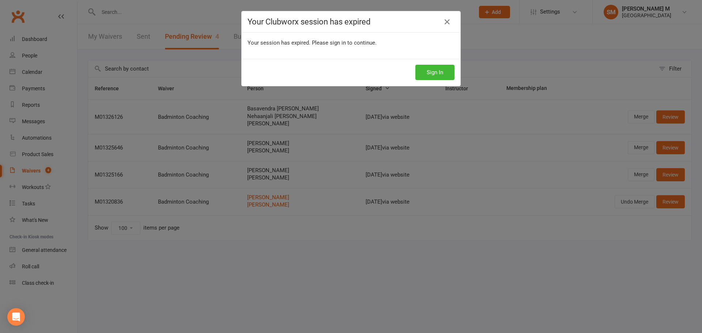
select select "100"
click at [204, 36] on div "Your Clubworx session has expired Your session has expired. Please sign in to c…" at bounding box center [351, 166] width 702 height 333
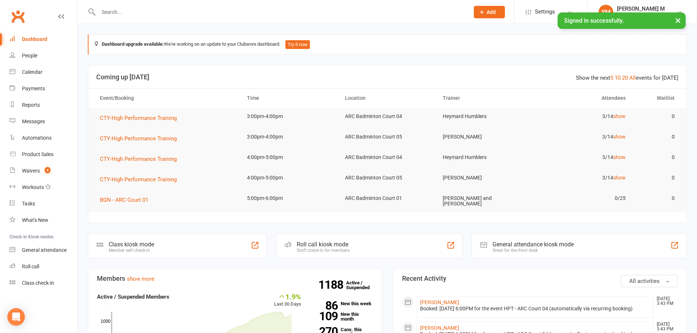
click at [156, 16] on input "text" at bounding box center [280, 12] width 368 height 10
paste input "soman"
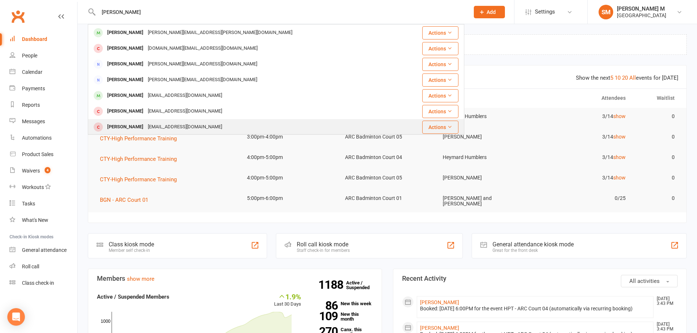
scroll to position [126, 0]
type input "soman"
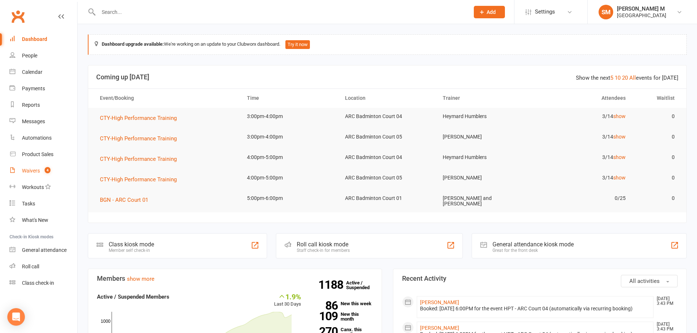
click at [59, 169] on link "Waivers 4" at bounding box center [44, 171] width 68 height 16
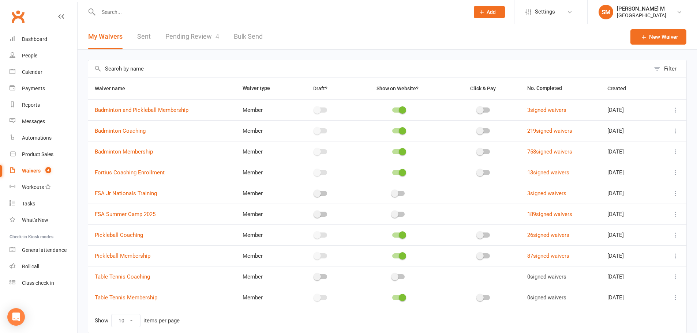
click at [180, 37] on link "Pending Review 4" at bounding box center [192, 36] width 54 height 25
select select "100"
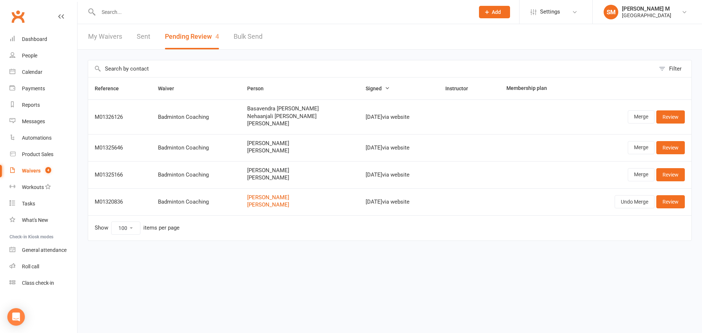
click at [151, 36] on div "My Waivers Sent Pending Review 4 Bulk Send" at bounding box center [176, 36] width 196 height 25
click at [142, 33] on link "Sent" at bounding box center [144, 36] width 14 height 25
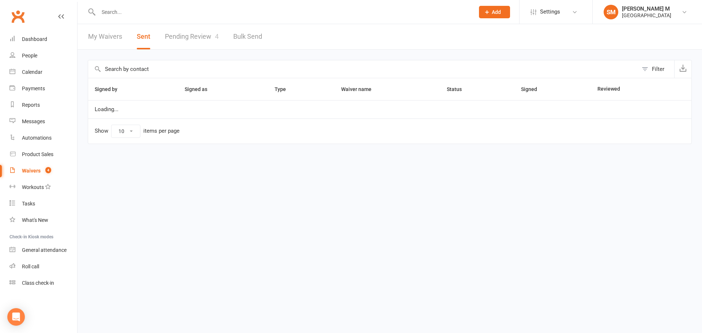
select select "50"
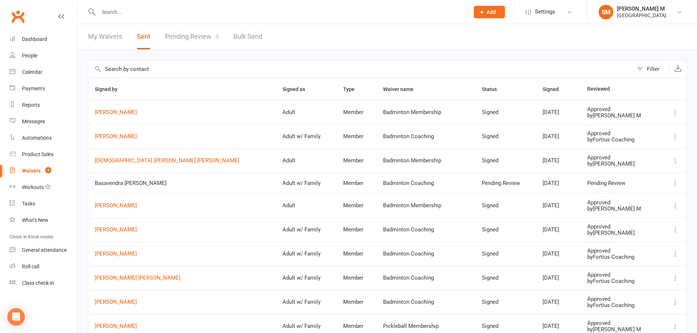
click at [171, 38] on link "Pending Review 4" at bounding box center [192, 36] width 54 height 25
select select "100"
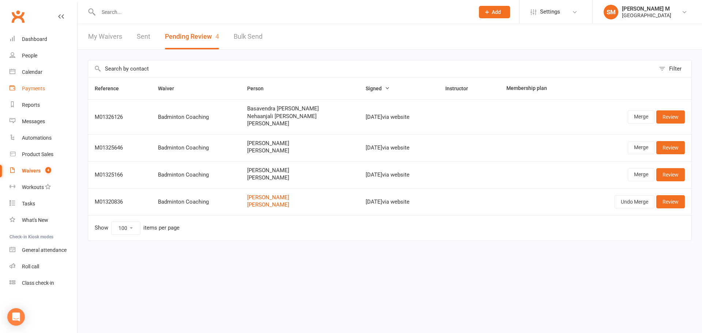
click at [37, 90] on div "Payments" at bounding box center [33, 89] width 23 height 6
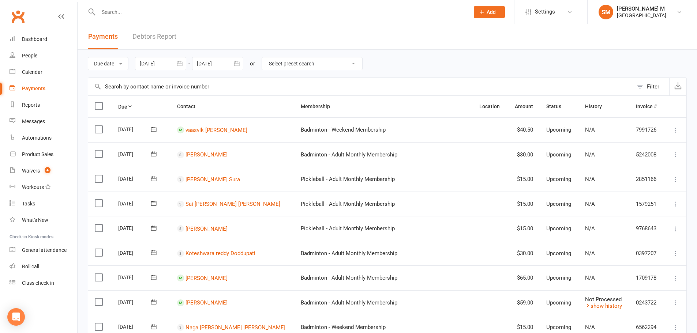
click at [181, 61] on icon "button" at bounding box center [179, 63] width 7 height 7
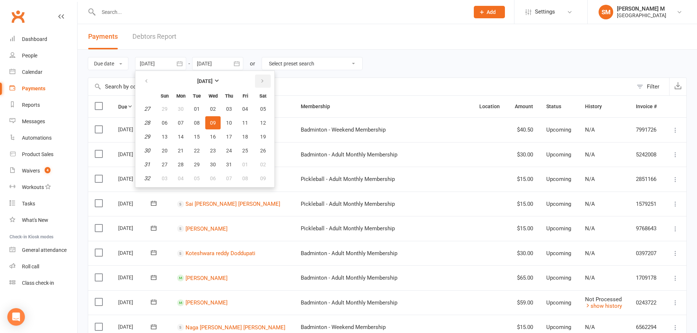
click at [266, 79] on button "button" at bounding box center [263, 81] width 16 height 13
click at [166, 132] on button "10" at bounding box center [164, 136] width 15 height 13
type input "10 Aug 2025"
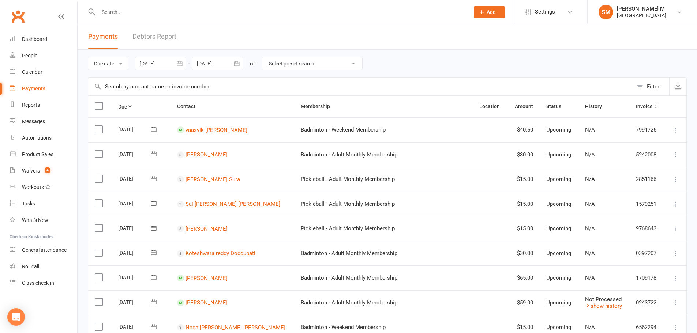
click at [237, 62] on icon "button" at bounding box center [236, 63] width 5 height 5
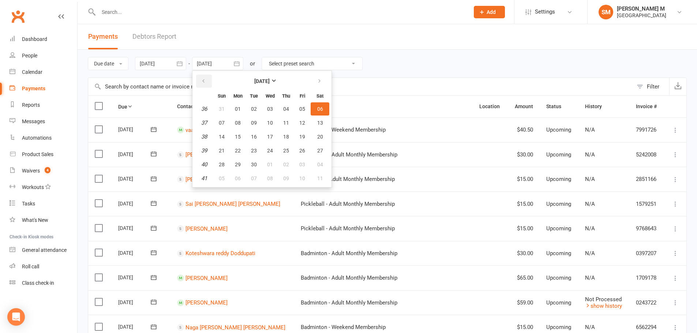
click at [205, 83] on icon "button" at bounding box center [203, 81] width 5 height 6
click at [221, 134] on span "10" at bounding box center [222, 137] width 6 height 6
type input "10 Aug 2025"
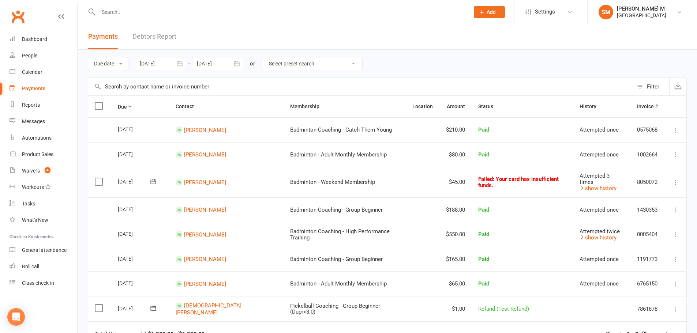
click at [182, 63] on icon "button" at bounding box center [179, 63] width 7 height 7
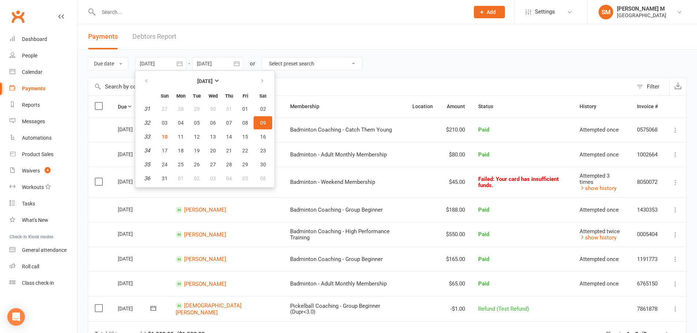
click at [262, 124] on span "09" at bounding box center [263, 123] width 6 height 6
type input "09 Aug 2025"
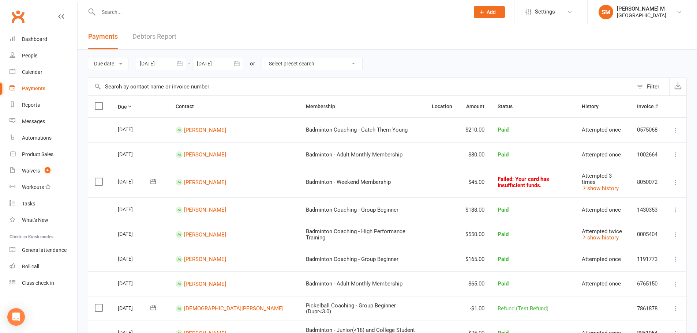
click at [238, 60] on button "button" at bounding box center [236, 63] width 13 height 13
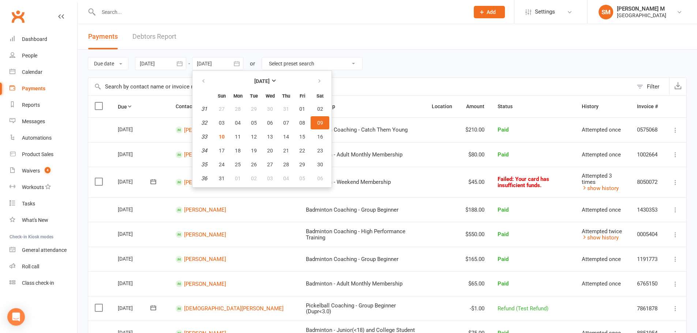
click at [320, 122] on span "09" at bounding box center [320, 123] width 6 height 6
type input "09 Aug 2025"
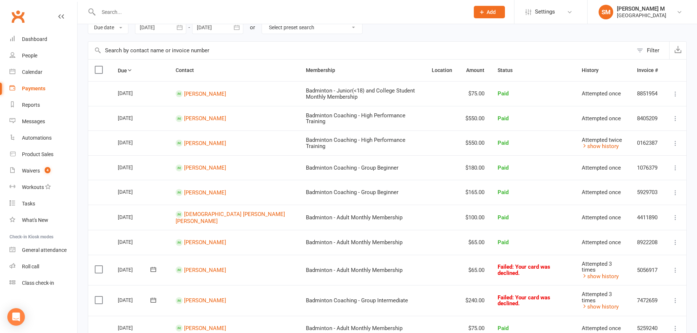
scroll to position [25, 0]
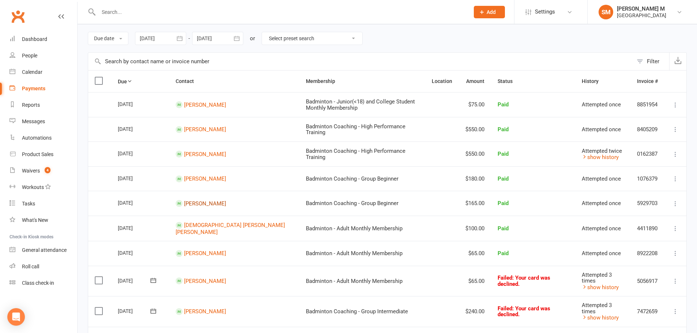
click at [203, 206] on link "Pearl Patel" at bounding box center [205, 203] width 42 height 7
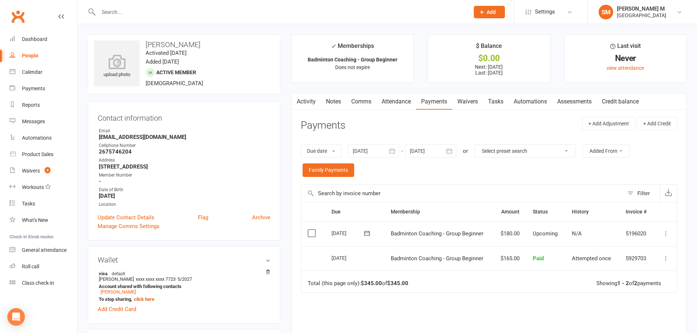
click at [297, 100] on icon "button" at bounding box center [296, 100] width 4 height 8
click at [305, 102] on link "Activity" at bounding box center [305, 101] width 29 height 17
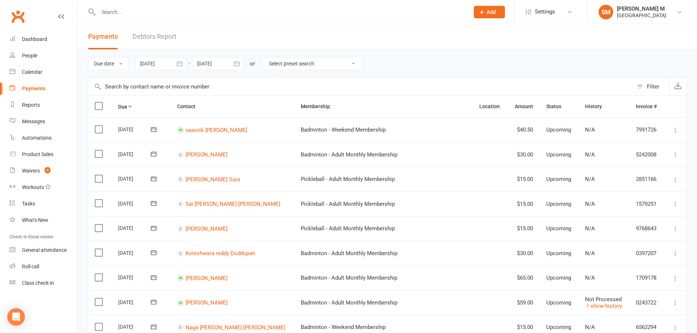
click at [177, 61] on button "button" at bounding box center [179, 63] width 13 height 13
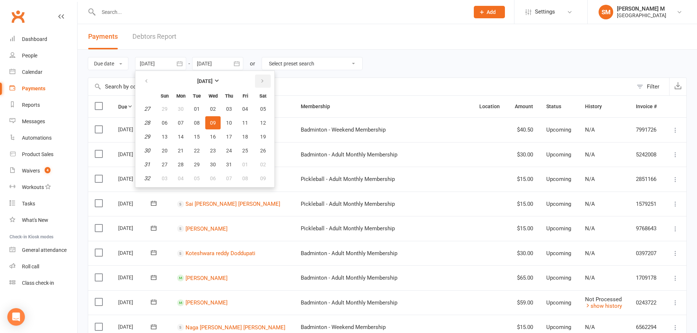
click at [258, 79] on button "button" at bounding box center [263, 81] width 16 height 13
click at [243, 122] on span "08" at bounding box center [245, 123] width 6 height 6
type input "08 Aug 2025"
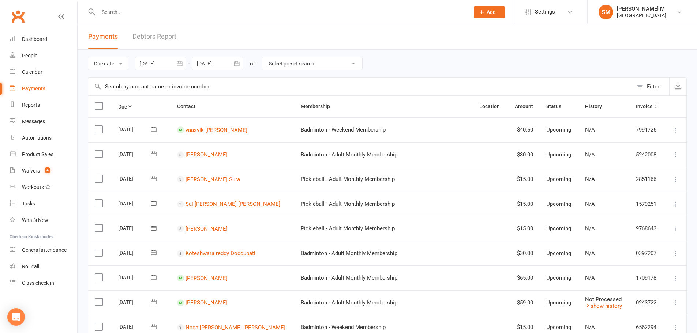
click at [237, 65] on icon "button" at bounding box center [236, 63] width 7 height 7
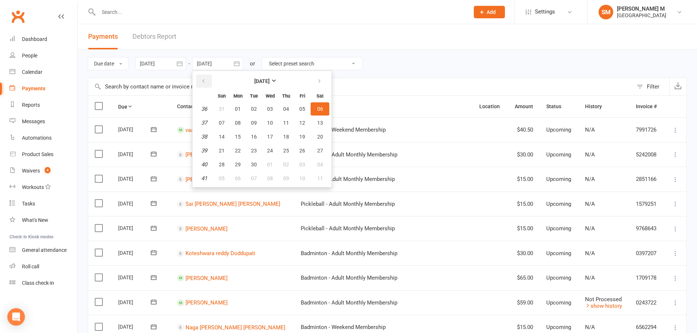
click at [207, 76] on button "button" at bounding box center [204, 81] width 16 height 13
click at [302, 120] on span "08" at bounding box center [302, 123] width 6 height 6
type input "08 Aug 2025"
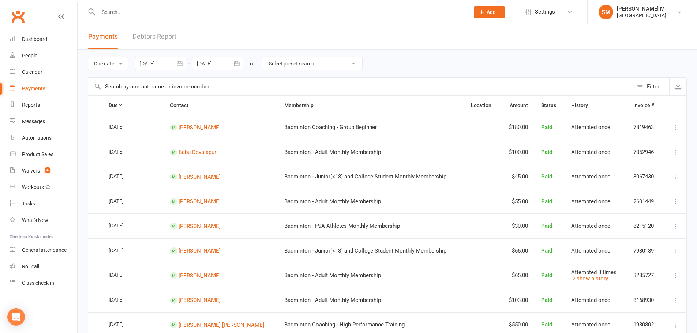
click at [179, 65] on icon "button" at bounding box center [179, 63] width 7 height 7
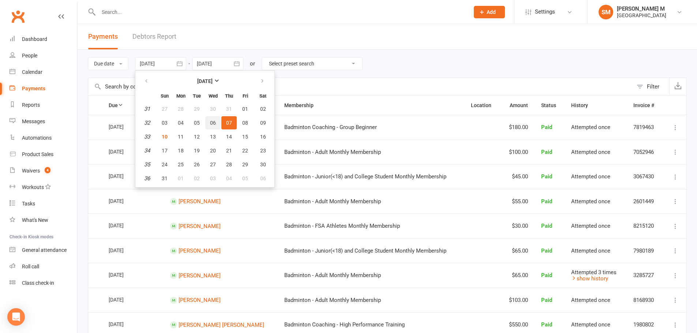
click at [212, 122] on span "06" at bounding box center [213, 123] width 6 height 6
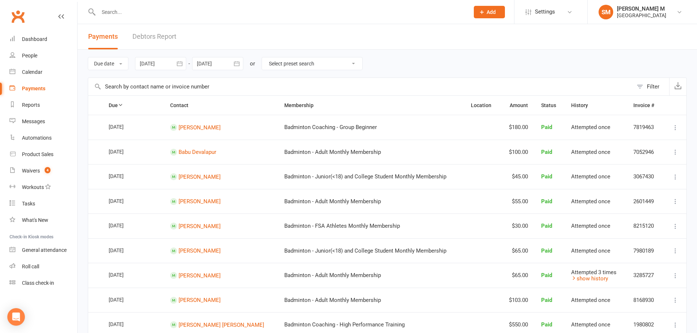
click at [181, 64] on icon "button" at bounding box center [179, 63] width 7 height 7
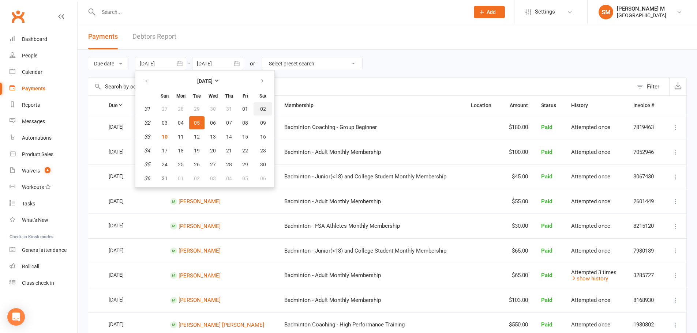
click at [267, 106] on button "02" at bounding box center [262, 108] width 19 height 13
type input "02 Aug 2025"
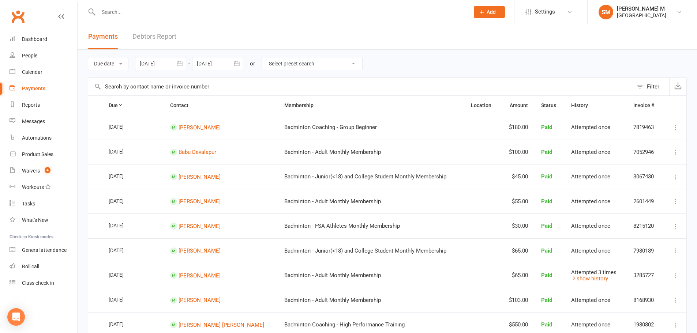
click at [237, 62] on icon "button" at bounding box center [236, 63] width 5 height 5
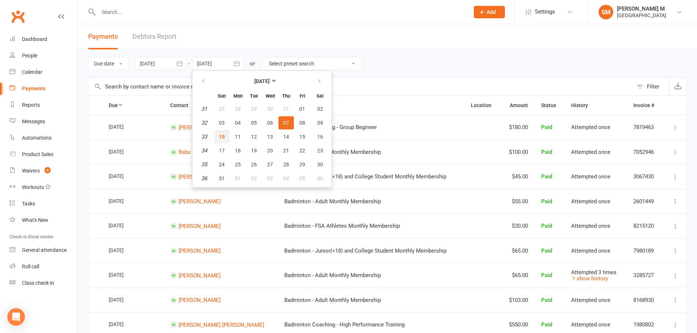
click at [223, 134] on span "10" at bounding box center [222, 137] width 6 height 6
type input "10 Aug 2025"
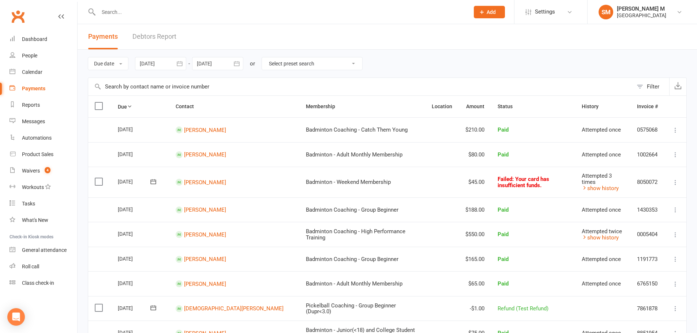
click at [178, 61] on icon "button" at bounding box center [179, 63] width 7 height 7
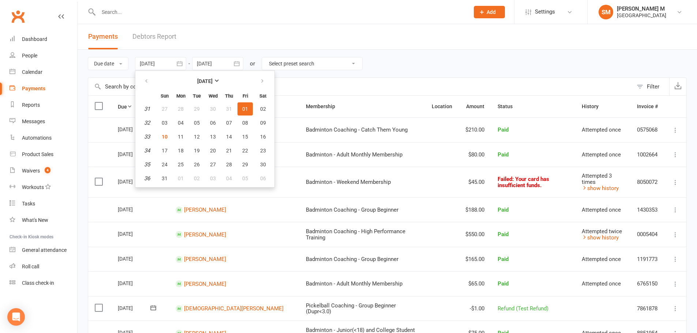
click at [242, 109] on button "01" at bounding box center [244, 108] width 15 height 13
type input "01 Aug 2025"
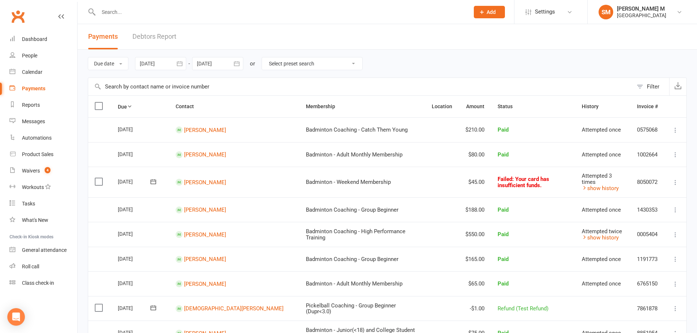
click at [236, 66] on icon "button" at bounding box center [236, 63] width 7 height 7
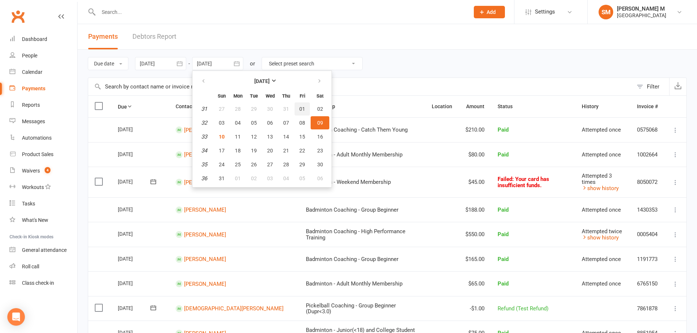
click at [302, 108] on span "01" at bounding box center [302, 109] width 6 height 6
type input "01 Aug 2025"
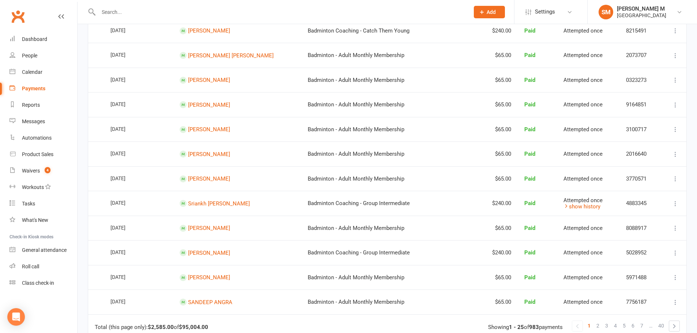
scroll to position [454, 0]
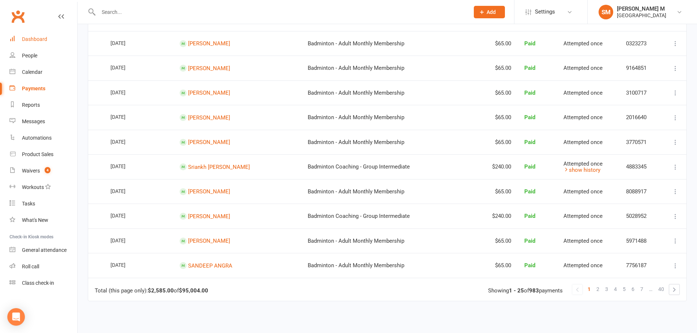
click at [31, 37] on div "Dashboard" at bounding box center [34, 39] width 25 height 6
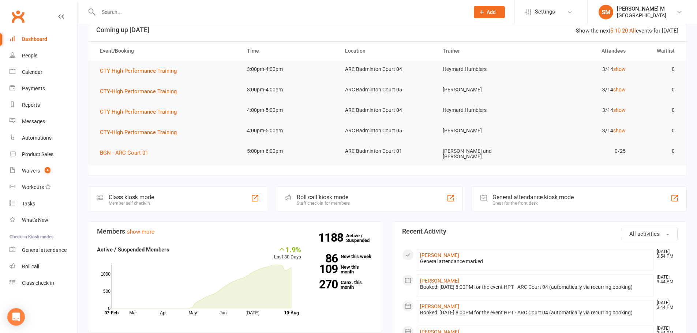
scroll to position [110, 0]
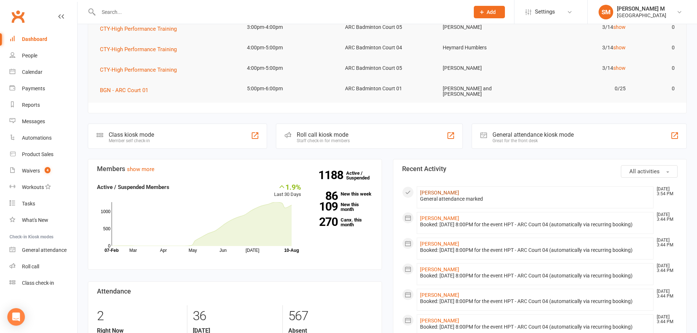
click at [434, 190] on link "Ankit Kumar" at bounding box center [439, 193] width 39 height 6
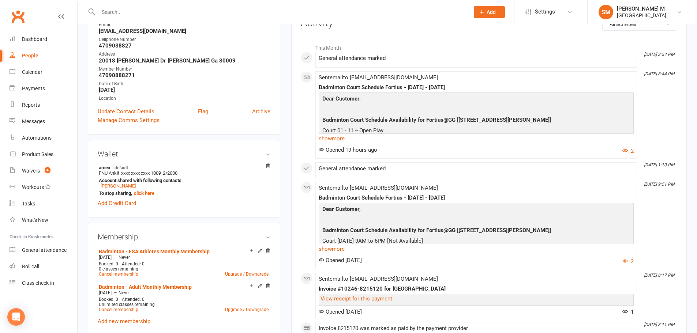
scroll to position [110, 0]
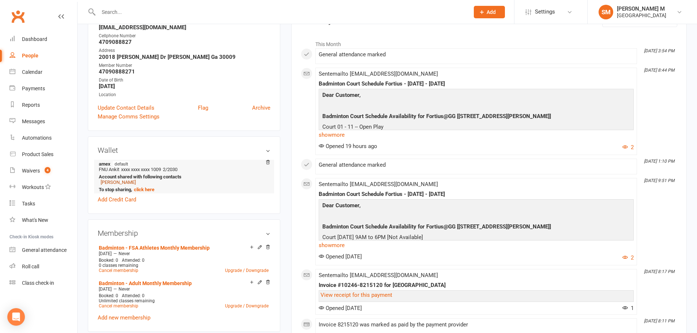
click at [125, 183] on link "Vedaan Chaudhary" at bounding box center [118, 182] width 35 height 5
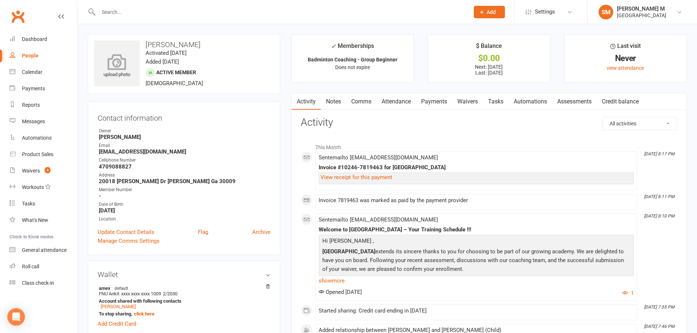
click at [110, 70] on icon at bounding box center [117, 62] width 50 height 16
drag, startPoint x: 208, startPoint y: 44, endPoint x: 145, endPoint y: 35, distance: 63.5
click at [145, 35] on div "upload photo change photo Vedaan Chaudhary Activated 8 August, 2025 Added 8 Aug…" at bounding box center [184, 64] width 192 height 60
copy h3 "Vedaan Chaudhary"
click at [135, 231] on link "Update Contact Details" at bounding box center [126, 232] width 57 height 9
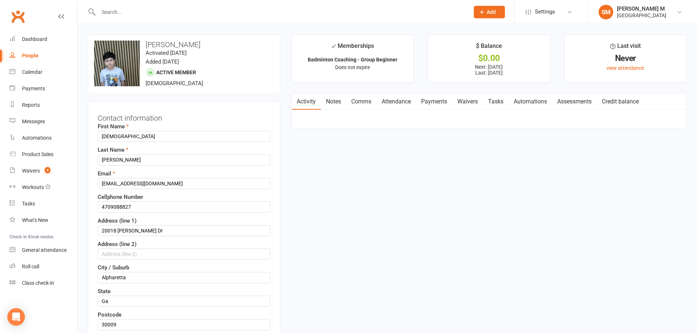
scroll to position [34, 0]
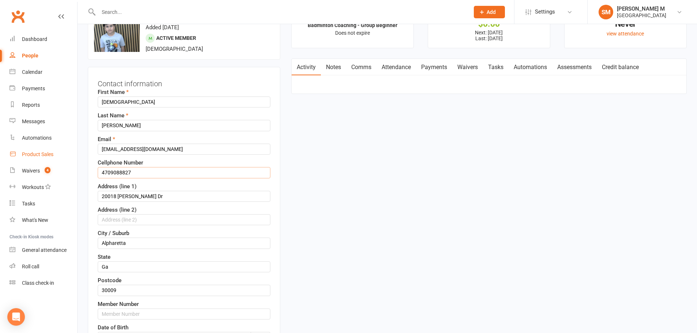
drag, startPoint x: 134, startPoint y: 174, endPoint x: 70, endPoint y: 159, distance: 65.4
click at [145, 319] on input "text" at bounding box center [184, 314] width 173 height 11
paste input "4709088827"
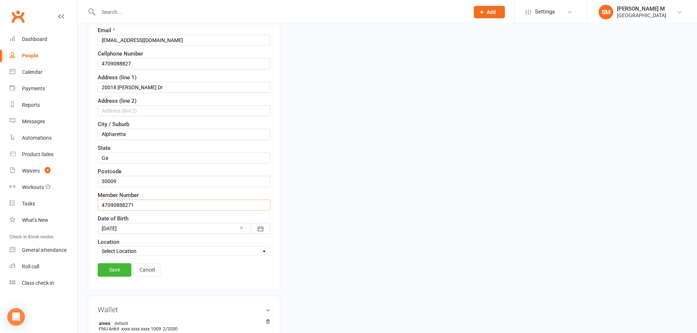
scroll to position [144, 0]
click at [147, 203] on input "47090888271" at bounding box center [184, 204] width 173 height 11
click at [109, 271] on link "Save" at bounding box center [115, 269] width 34 height 13
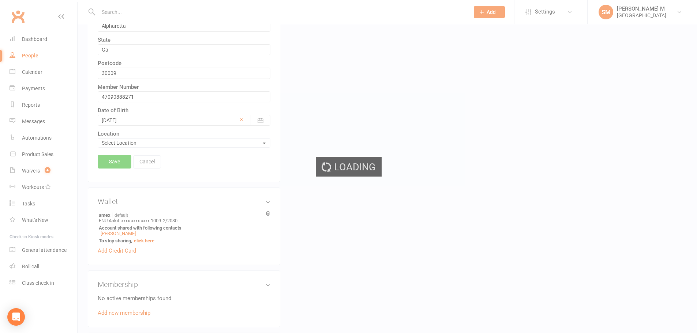
scroll to position [254, 0]
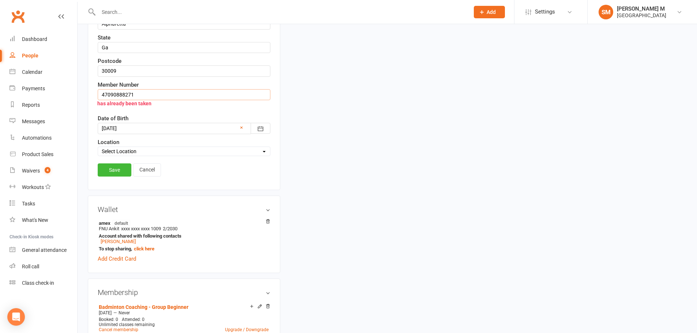
drag, startPoint x: 133, startPoint y: 94, endPoint x: 127, endPoint y: 95, distance: 6.8
click at [127, 95] on input "47090888271" at bounding box center [184, 94] width 173 height 11
click at [183, 94] on input "47090888271" at bounding box center [184, 94] width 173 height 11
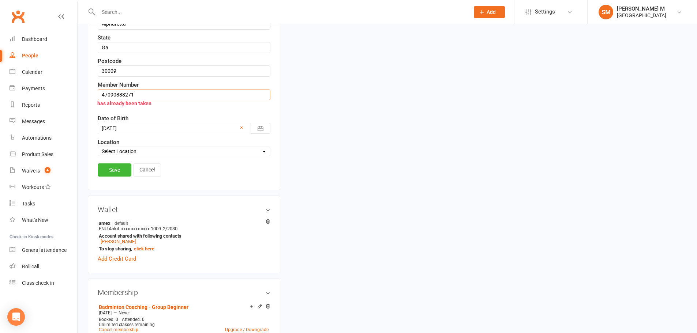
click at [183, 94] on input "47090888271" at bounding box center [184, 94] width 173 height 11
click at [174, 95] on input "47090888271" at bounding box center [184, 94] width 173 height 11
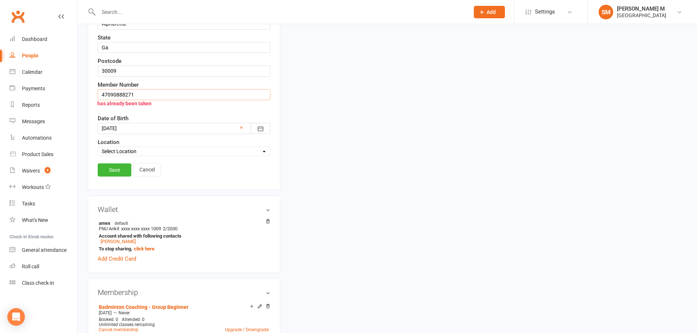
click at [174, 95] on input "47090888271" at bounding box center [184, 94] width 173 height 11
type input "47090888272"
click at [113, 167] on link "Save" at bounding box center [115, 169] width 34 height 13
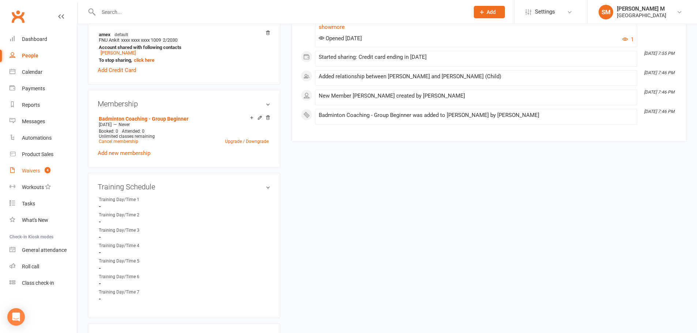
click at [37, 166] on link "Waivers 4" at bounding box center [44, 171] width 68 height 16
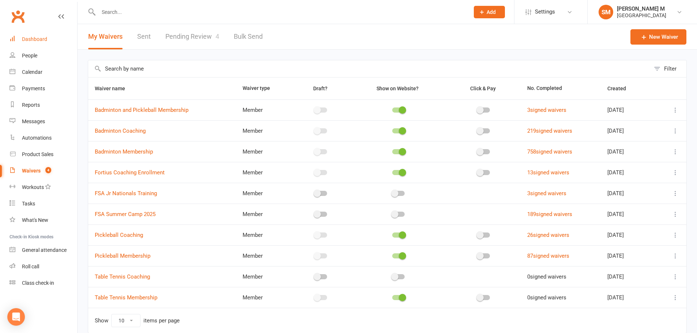
click at [42, 44] on link "Dashboard" at bounding box center [44, 39] width 68 height 16
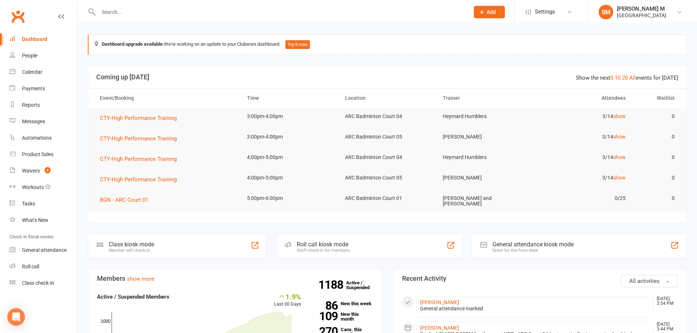
click at [37, 39] on div "Dashboard" at bounding box center [34, 39] width 25 height 6
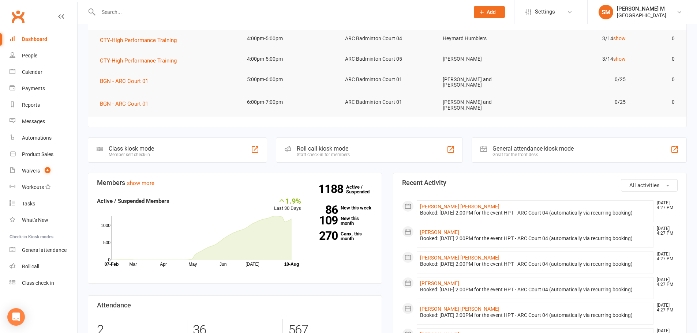
scroll to position [146, 0]
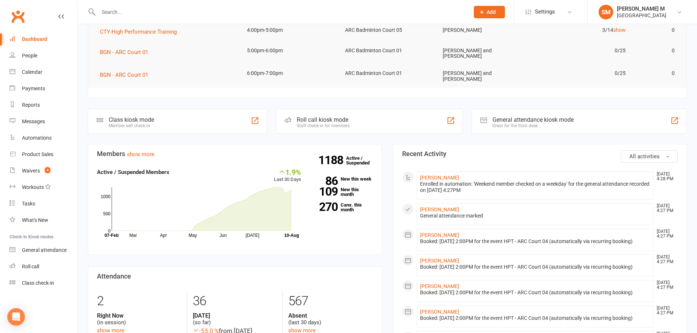
scroll to position [34, 0]
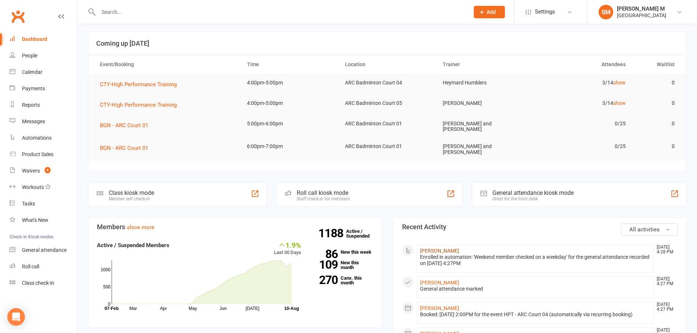
click at [430, 248] on link "[PERSON_NAME]" at bounding box center [439, 251] width 39 height 6
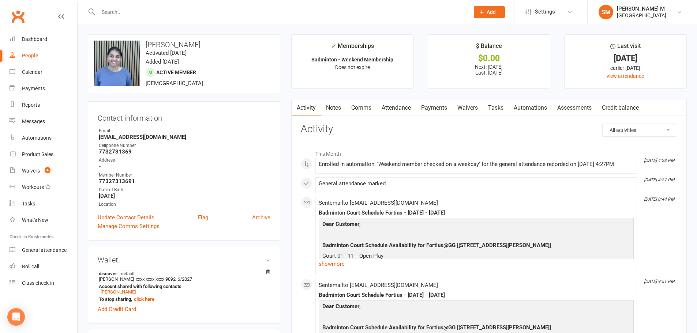
click at [389, 107] on link "Attendance" at bounding box center [395, 107] width 39 height 17
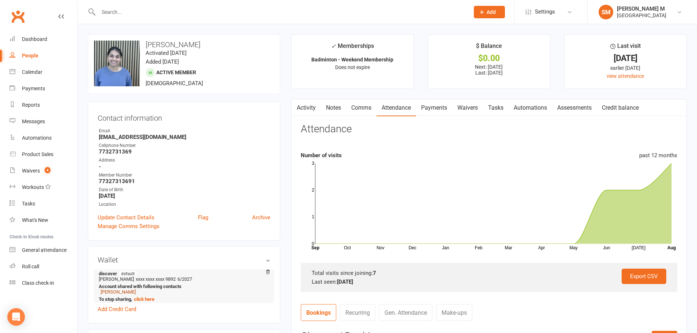
click at [133, 290] on link "Abhishek Varanasi" at bounding box center [118, 291] width 35 height 5
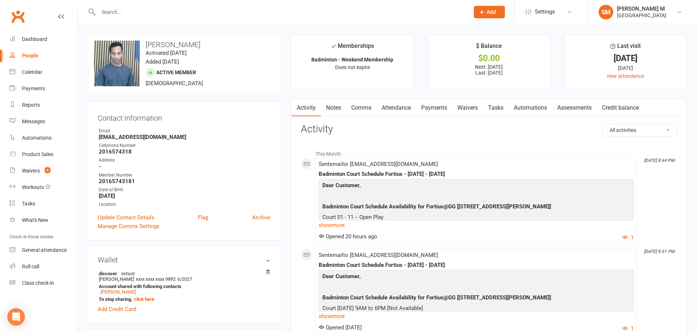
click at [396, 105] on link "Attendance" at bounding box center [395, 107] width 39 height 17
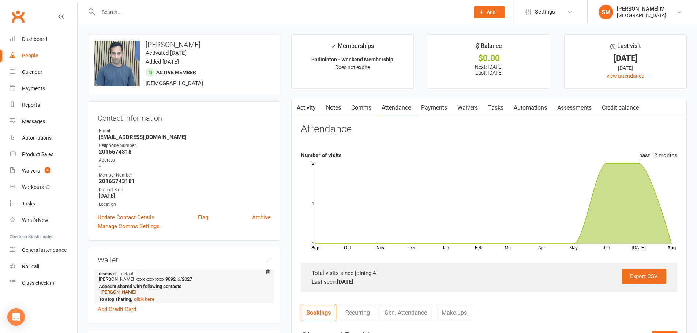
click at [132, 290] on link "Tanya Kumbharageri" at bounding box center [118, 291] width 35 height 5
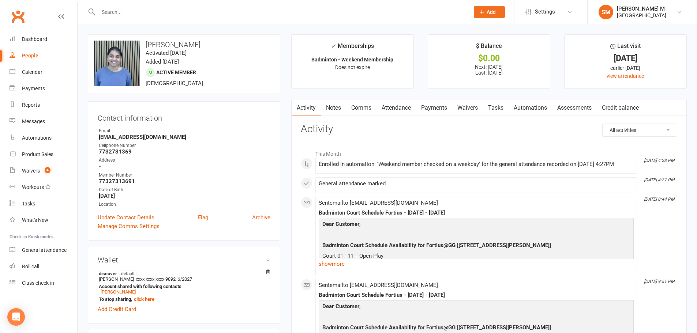
click at [393, 106] on link "Attendance" at bounding box center [395, 107] width 39 height 17
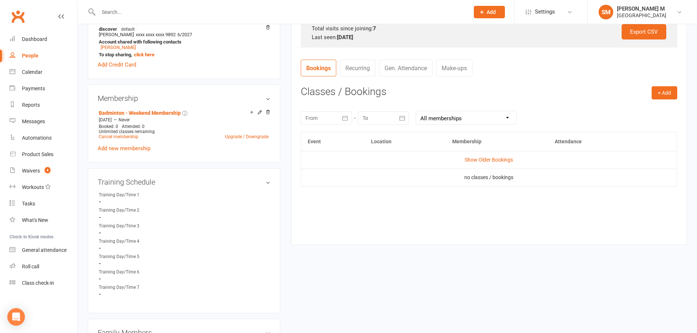
scroll to position [256, 0]
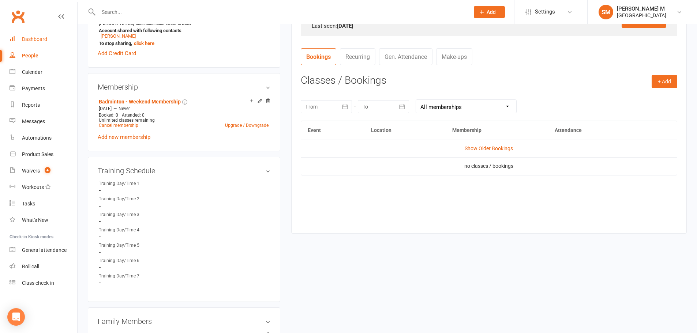
click at [25, 33] on link "Dashboard" at bounding box center [44, 39] width 68 height 16
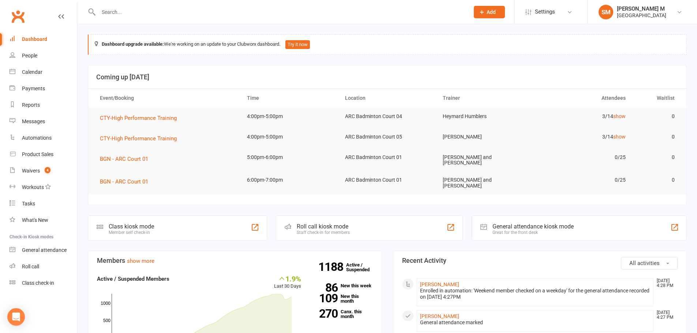
click at [36, 37] on div "Dashboard" at bounding box center [34, 39] width 25 height 6
click at [38, 41] on div "Dashboard" at bounding box center [34, 39] width 25 height 6
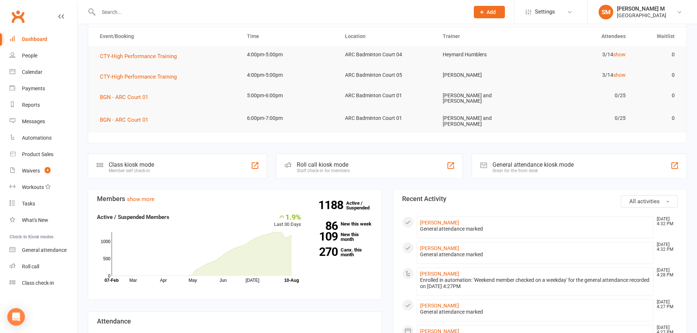
scroll to position [73, 0]
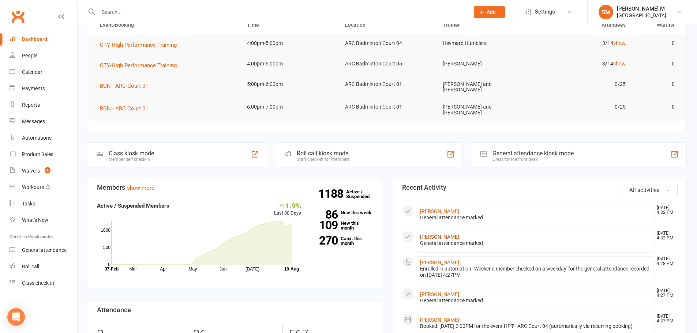
click at [431, 234] on link "[PERSON_NAME]" at bounding box center [439, 237] width 39 height 6
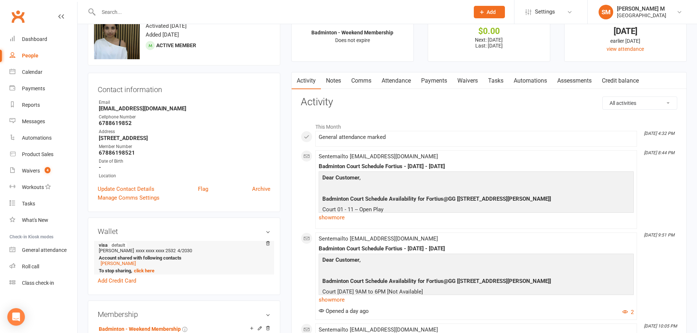
scroll to position [73, 0]
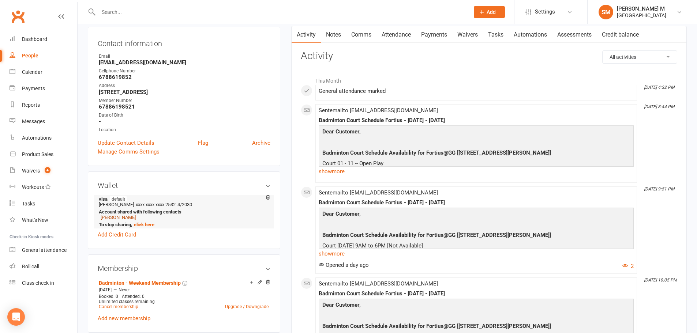
click at [127, 218] on link "Krishna Tummalapalli" at bounding box center [118, 217] width 35 height 5
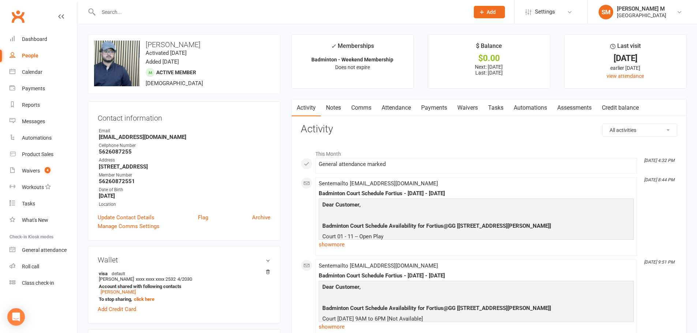
click at [399, 106] on link "Attendance" at bounding box center [395, 107] width 39 height 17
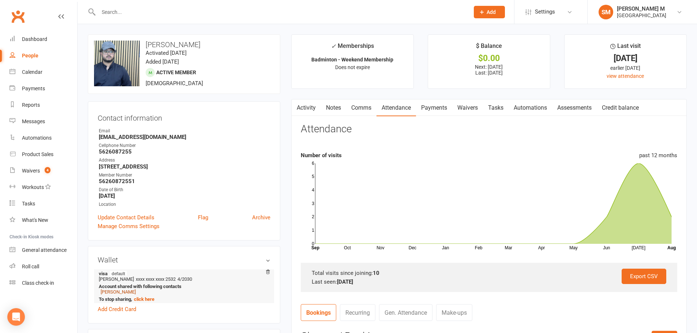
click at [136, 291] on link "Nutana Pasumarthi" at bounding box center [118, 291] width 35 height 5
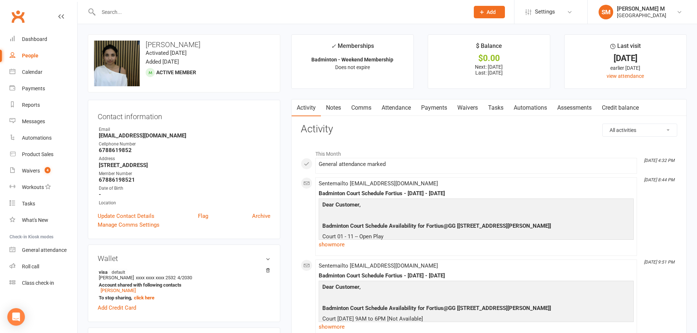
click at [433, 108] on link "Payments" at bounding box center [434, 107] width 36 height 17
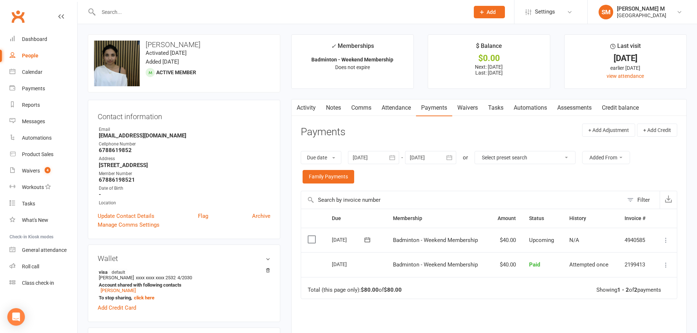
click at [396, 108] on link "Attendance" at bounding box center [395, 107] width 39 height 17
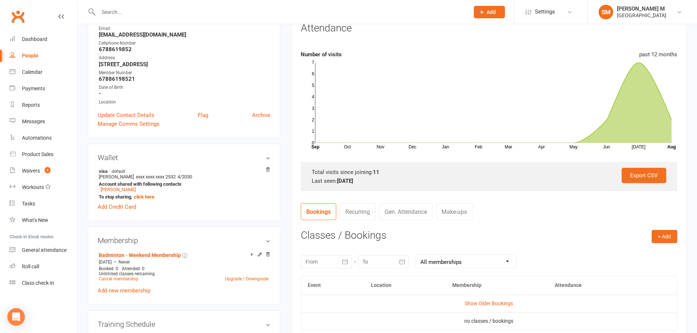
scroll to position [110, 0]
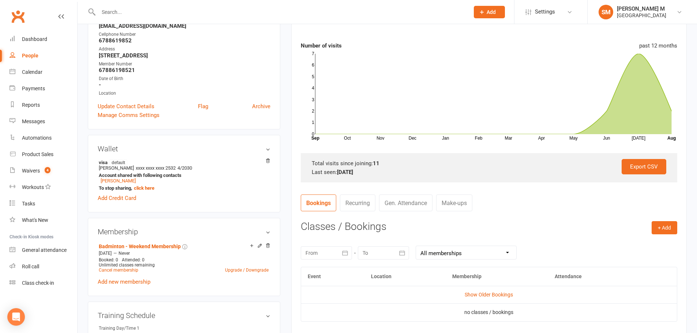
click at [393, 203] on link "Gen. Attendance" at bounding box center [405, 203] width 53 height 17
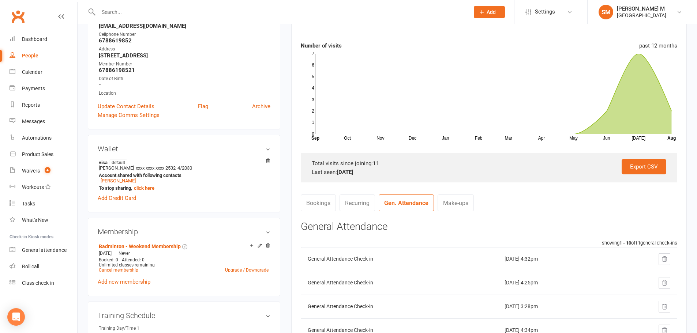
click at [463, 196] on link "Make-ups" at bounding box center [455, 203] width 36 height 17
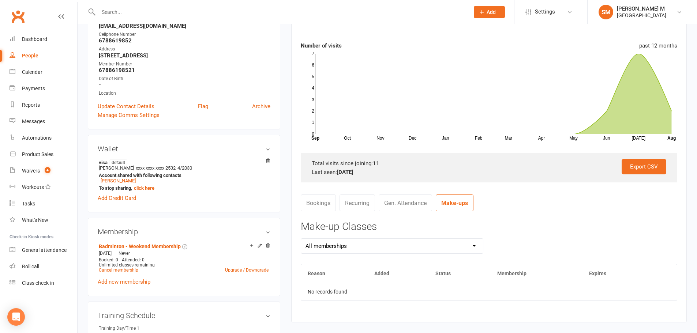
click at [317, 201] on link "Bookings" at bounding box center [318, 203] width 35 height 17
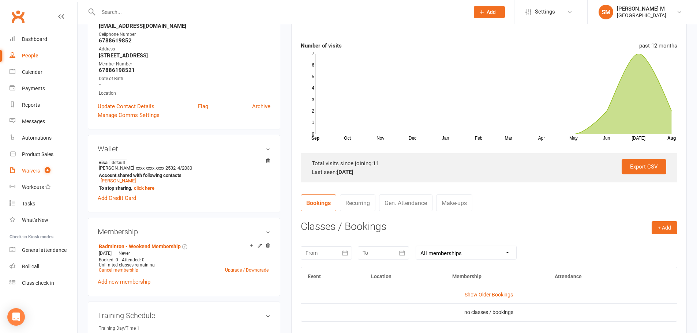
click at [33, 173] on div "Waivers" at bounding box center [31, 171] width 18 height 6
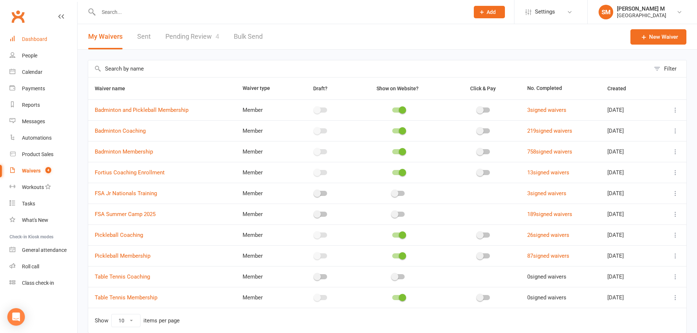
click at [36, 41] on div "Dashboard" at bounding box center [34, 39] width 25 height 6
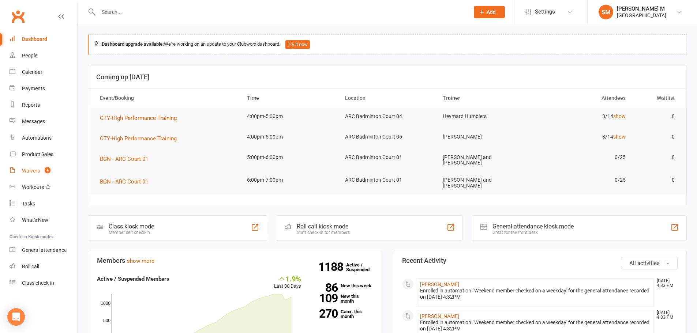
click at [40, 177] on link "Waivers 4" at bounding box center [44, 171] width 68 height 16
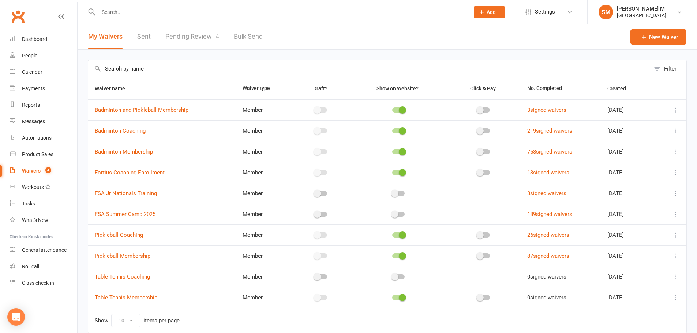
click at [177, 36] on link "Pending Review 4" at bounding box center [192, 36] width 54 height 25
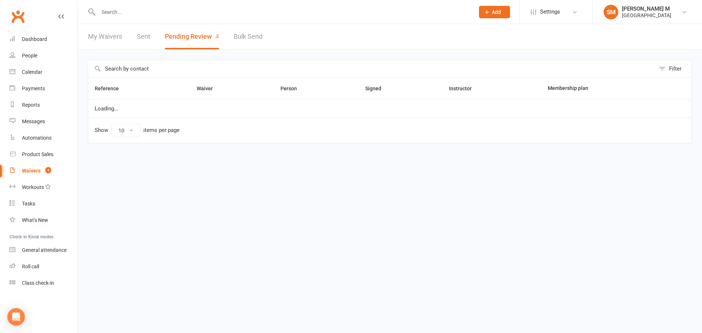
select select "100"
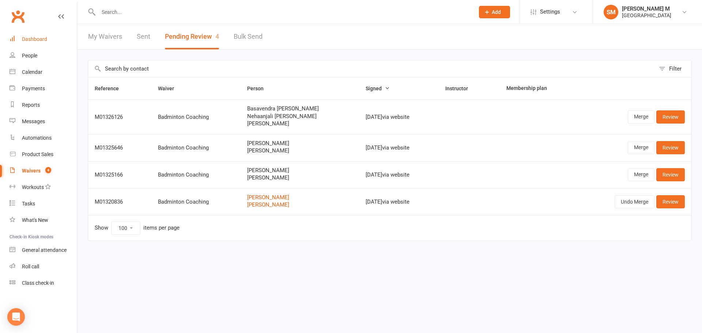
click at [42, 44] on link "Dashboard" at bounding box center [44, 39] width 68 height 16
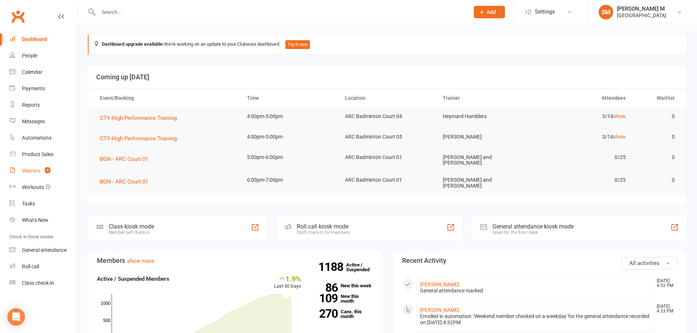
click at [33, 170] on div "Waivers" at bounding box center [31, 171] width 18 height 6
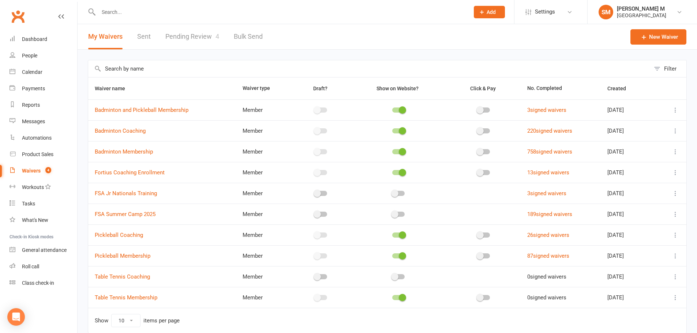
click at [182, 39] on link "Pending Review 4" at bounding box center [192, 36] width 54 height 25
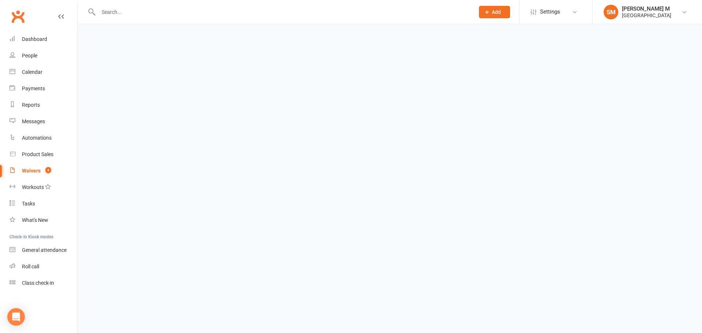
select select "100"
